Goal: Task Accomplishment & Management: Complete application form

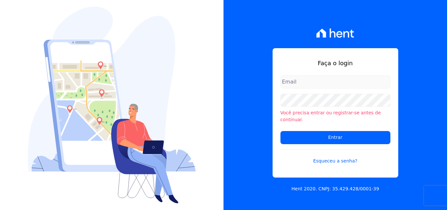
type input "[PERSON_NAME][EMAIL_ADDRESS][PERSON_NAME][DOMAIN_NAME]"
click at [356, 88] on input "[PERSON_NAME][EMAIL_ADDRESS][PERSON_NAME][DOMAIN_NAME]" at bounding box center [335, 81] width 110 height 13
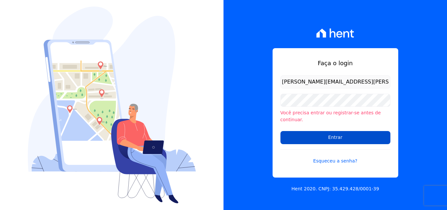
click at [334, 133] on input "Entrar" at bounding box center [335, 137] width 110 height 13
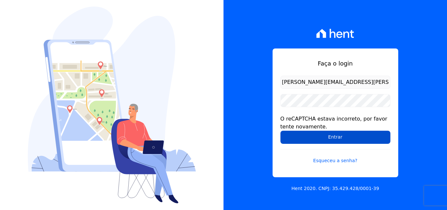
click at [333, 134] on input "Entrar" at bounding box center [335, 136] width 110 height 13
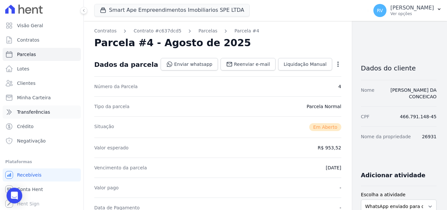
scroll to position [1, 0]
click at [35, 54] on link "Parcelas" at bounding box center [42, 53] width 78 height 13
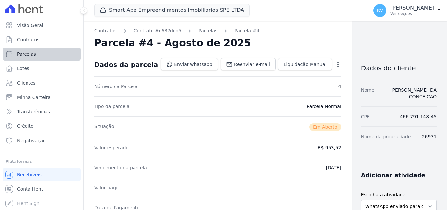
select select
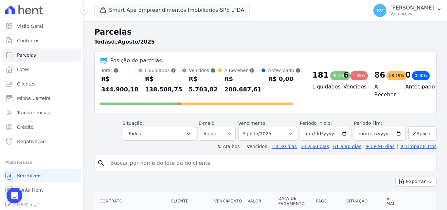
click at [126, 167] on input "search" at bounding box center [269, 162] width 327 height 13
paste input "ANDRESON YAGO DA SILVA"
type input "[PERSON_NAME]"
click at [294, 131] on select "Filtrar por período ──────── Todos os meses Março/2024 Abril/2024 Maio/2024 Jun…" at bounding box center [267, 134] width 59 height 14
select select "date_range_filter"
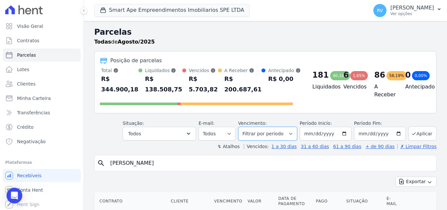
click at [242, 127] on select "Filtrar por período ──────── Todos os meses Março/2024 Abril/2024 Maio/2024 Jun…" at bounding box center [267, 134] width 59 height 14
click at [199, 165] on input "[PERSON_NAME]" at bounding box center [269, 162] width 327 height 13
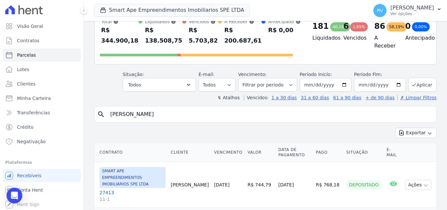
scroll to position [37, 0]
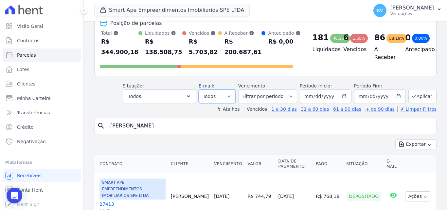
click at [233, 96] on select "Todos Lido Não-lido" at bounding box center [216, 96] width 37 height 14
click at [203, 89] on select "Todos Lido Não-lido" at bounding box center [216, 96] width 37 height 14
click at [184, 94] on button "Todos" at bounding box center [159, 96] width 73 height 14
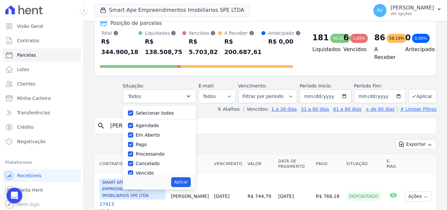
click at [171, 113] on label "Selecionar todos" at bounding box center [155, 112] width 38 height 5
click at [133, 113] on input "Selecionar todos" at bounding box center [130, 112] width 5 height 5
checkbox input "false"
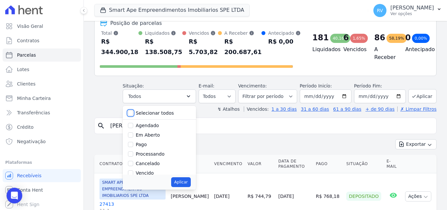
checkbox input "false"
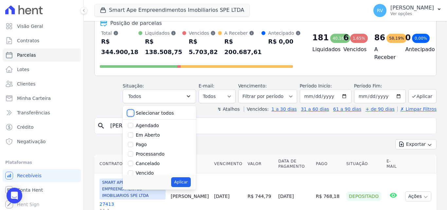
checkbox input "false"
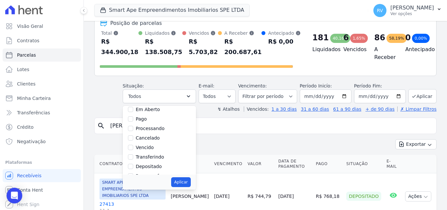
scroll to position [33, 0]
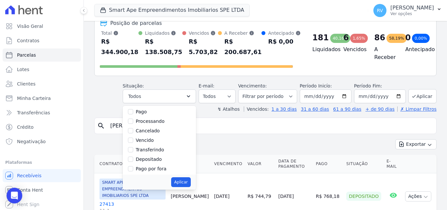
click at [154, 140] on label "Vencido" at bounding box center [145, 139] width 18 height 5
click at [133, 140] on input "Vencido" at bounding box center [130, 139] width 5 height 5
checkbox input "true"
click at [184, 179] on button "Aplicar" at bounding box center [180, 182] width 19 height 10
select select "overdue"
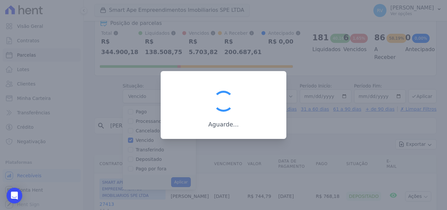
scroll to position [12, 0]
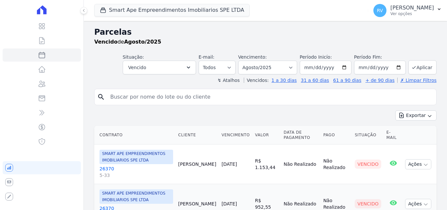
select select
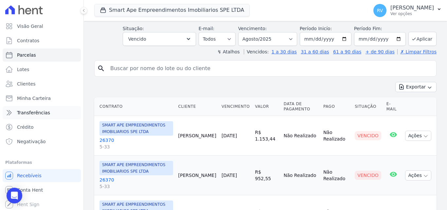
scroll to position [1, 0]
click at [31, 188] on span "Conta Hent" at bounding box center [30, 188] width 26 height 7
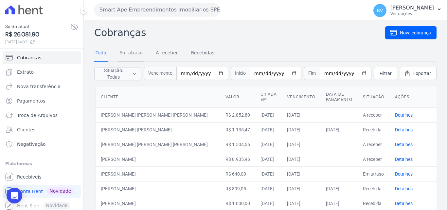
click at [130, 53] on link "Em atraso" at bounding box center [131, 53] width 26 height 17
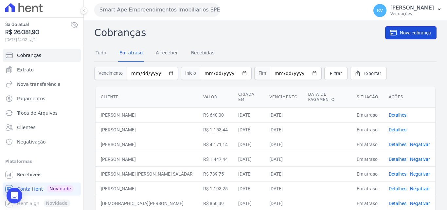
click at [413, 30] on span "Nova cobrança" at bounding box center [414, 32] width 31 height 7
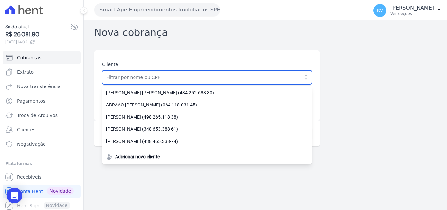
click at [191, 73] on input "text" at bounding box center [207, 77] width 210 height 14
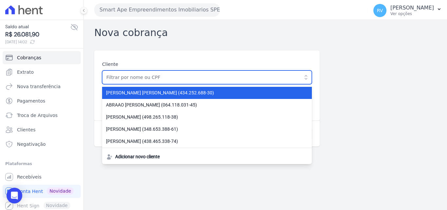
paste input "[PERSON_NAME] [PERSON_NAME] [PERSON_NAME]"
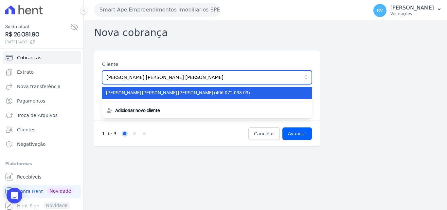
type input "[PERSON_NAME] [PERSON_NAME] [PERSON_NAME]"
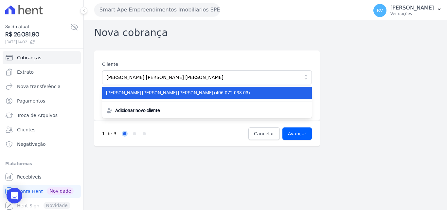
click at [161, 95] on span "ANDRESON YAGO DA SILVA (406.072.038-03)" at bounding box center [203, 92] width 194 height 7
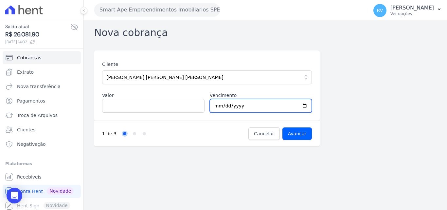
click at [305, 105] on input "2025-08-21" at bounding box center [261, 106] width 102 height 14
type input "2025-08-24"
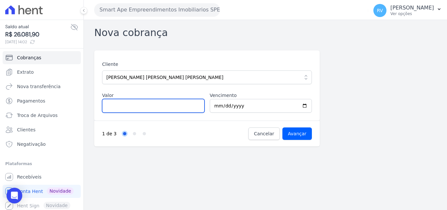
click at [138, 109] on input "Valor" at bounding box center [153, 106] width 102 height 14
type input "1676.20"
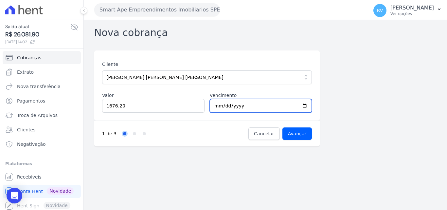
click at [306, 105] on input "2025-08-24" at bounding box center [261, 106] width 102 height 14
type input "2025-08-22"
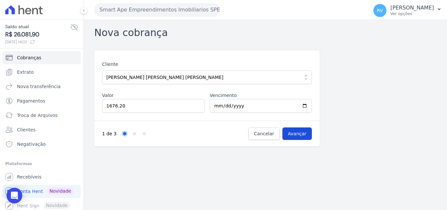
click at [302, 131] on input "Avançar" at bounding box center [297, 133] width 30 height 12
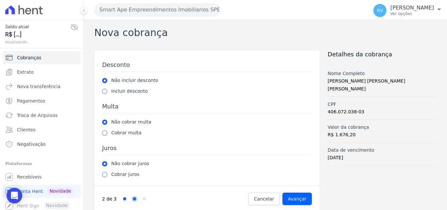
scroll to position [7, 0]
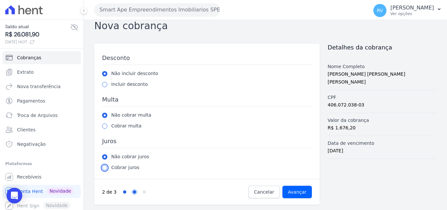
click at [105, 169] on input "radio" at bounding box center [104, 167] width 5 height 5
radio input "true"
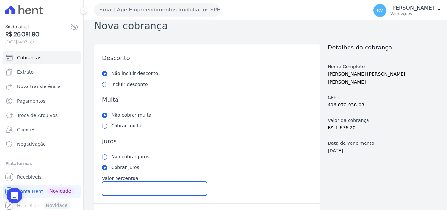
click at [132, 190] on input "Valor percentual" at bounding box center [154, 188] width 105 height 14
type input "1.00"
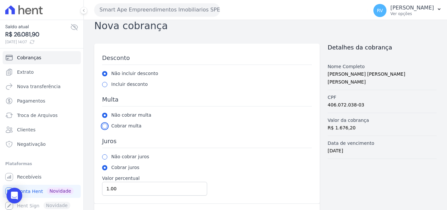
click at [103, 125] on input "radio" at bounding box center [104, 125] width 5 height 5
radio input "true"
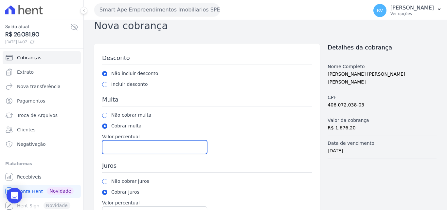
click at [131, 148] on input "Valor percentual" at bounding box center [154, 147] width 105 height 14
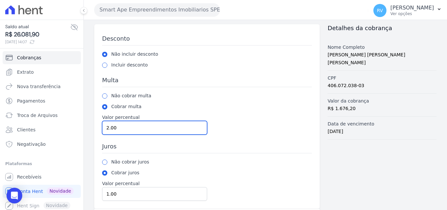
scroll to position [56, 0]
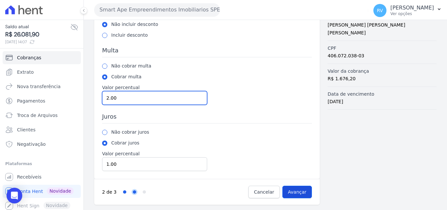
type input "2.00"
click at [290, 192] on input "Avançar" at bounding box center [297, 191] width 30 height 12
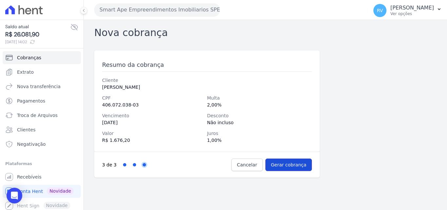
click at [291, 165] on input "Gerar cobrança" at bounding box center [288, 164] width 47 height 12
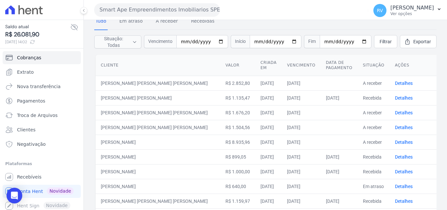
scroll to position [65, 0]
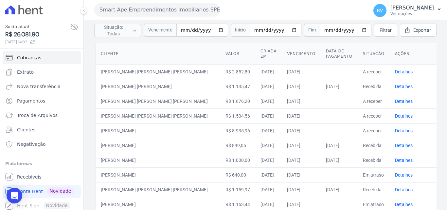
drag, startPoint x: 366, startPoint y: 99, endPoint x: 370, endPoint y: 99, distance: 4.2
click at [367, 99] on td "A receber" at bounding box center [373, 100] width 32 height 15
click at [395, 99] on link "Detalhes" at bounding box center [404, 100] width 18 height 5
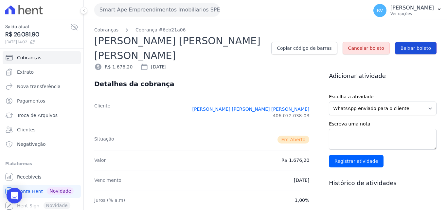
click at [408, 45] on span "Baixar boleto" at bounding box center [415, 48] width 30 height 7
